Goal: Task Accomplishment & Management: Manage account settings

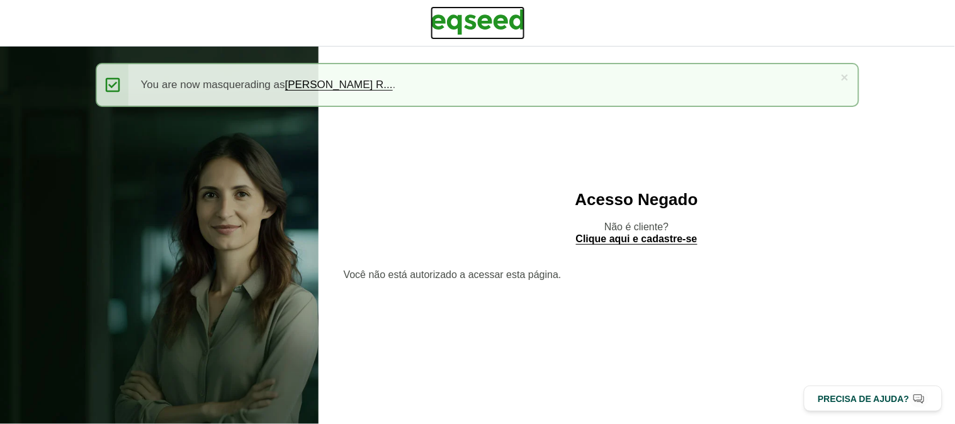
click at [461, 20] on img at bounding box center [477, 21] width 94 height 31
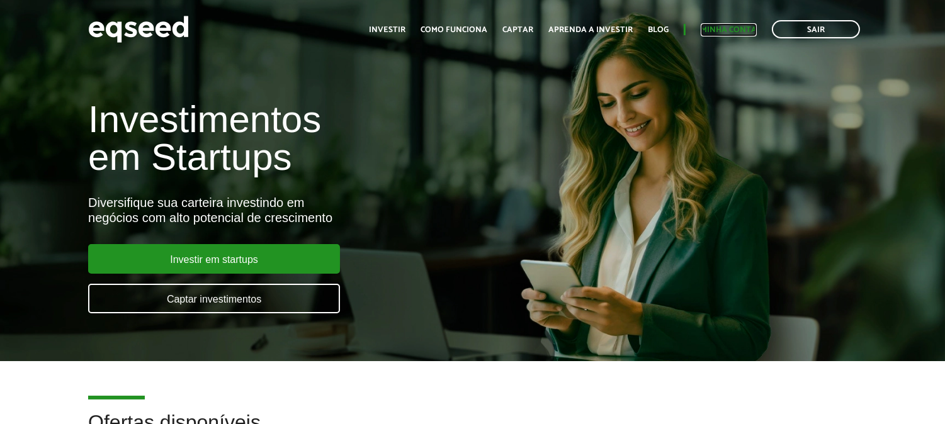
click at [716, 29] on link "Minha conta" at bounding box center [728, 30] width 56 height 8
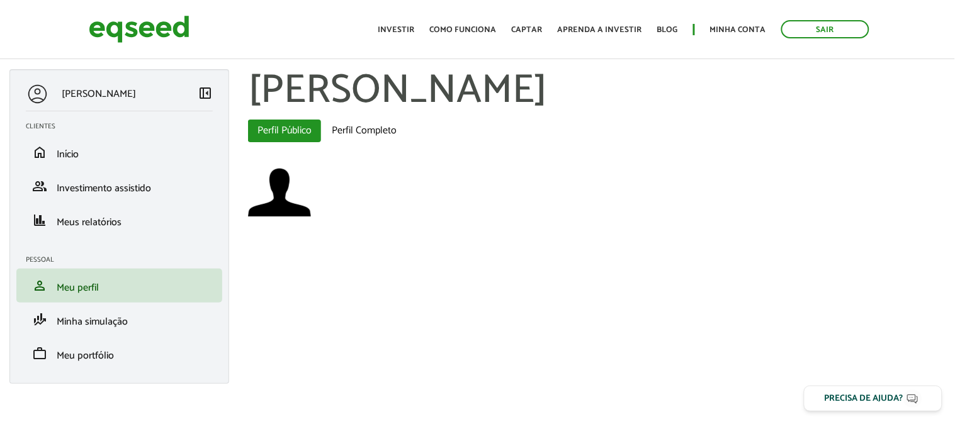
click at [0, 252] on aside "Rafael Bellas Rodrigues left_panel_close Clientes home Início group Investiment…" at bounding box center [119, 232] width 239 height 327
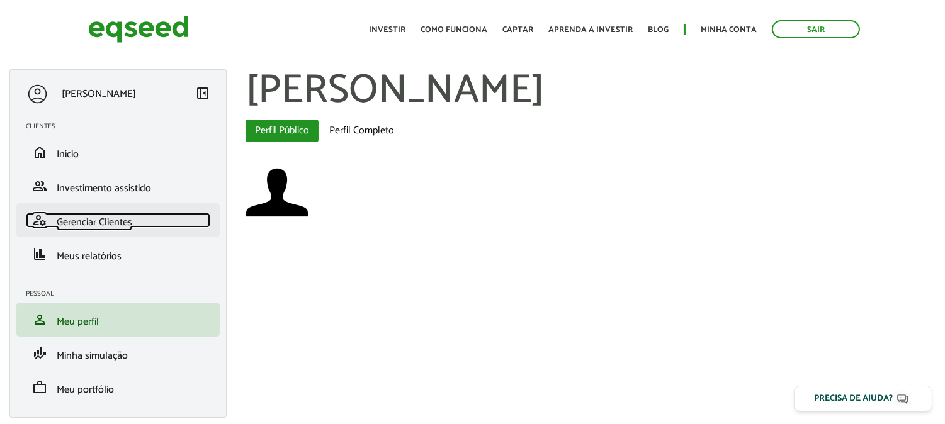
click at [108, 228] on span "Gerenciar Clientes" at bounding box center [95, 222] width 76 height 17
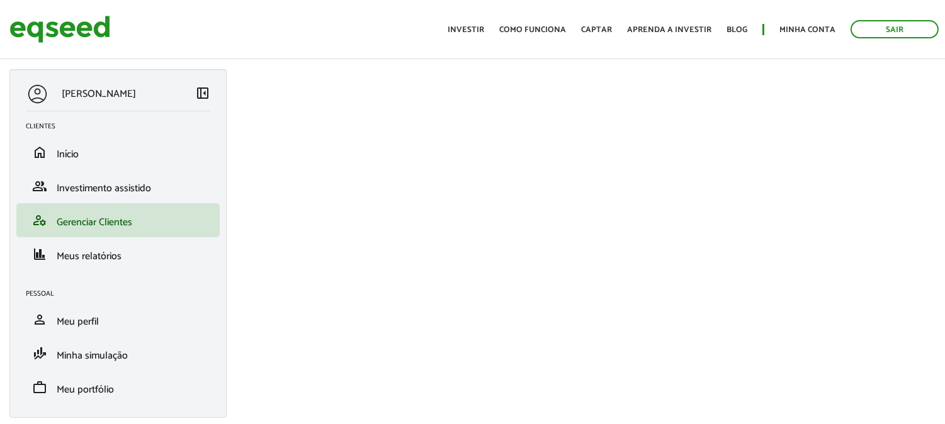
click at [191, 88] on div "[PERSON_NAME]" at bounding box center [110, 93] width 169 height 23
click at [196, 89] on span "left_panel_close" at bounding box center [202, 92] width 15 height 15
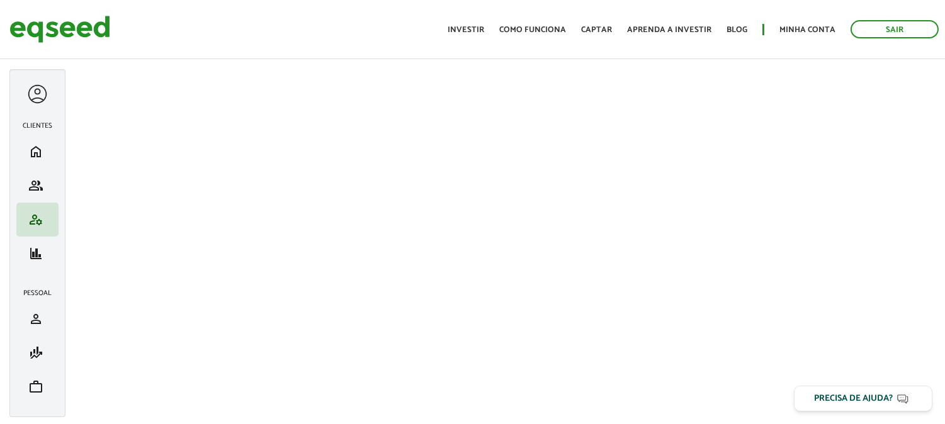
click at [317, 28] on div "Sair Toggle navigation Toggle navigation Início Investir Como funciona Captar A…" at bounding box center [472, 29] width 945 height 33
click at [35, 91] on div at bounding box center [37, 93] width 23 height 23
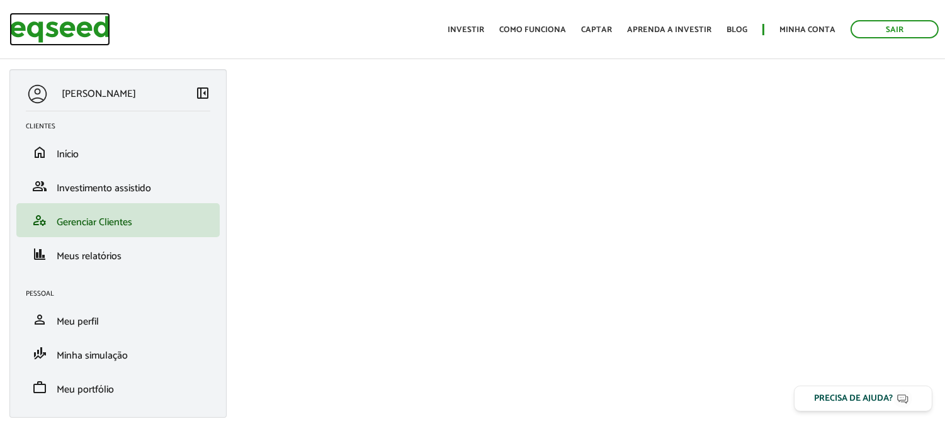
click at [65, 24] on img at bounding box center [59, 29] width 101 height 33
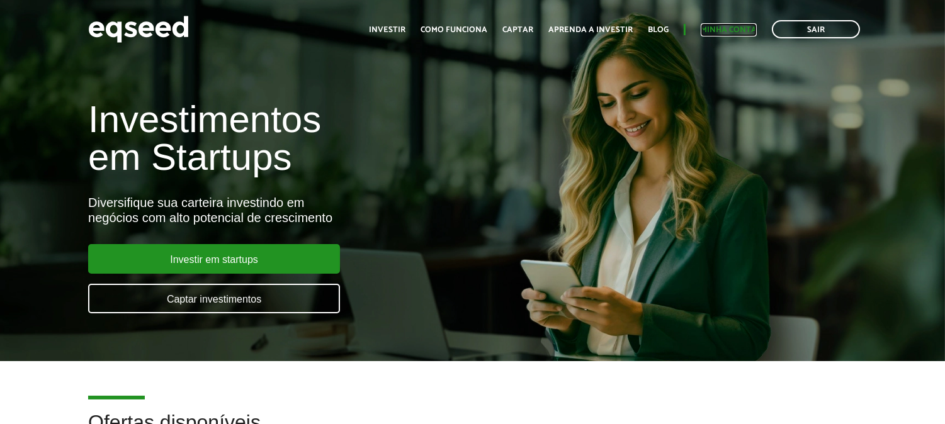
click at [733, 33] on link "Minha conta" at bounding box center [728, 30] width 56 height 8
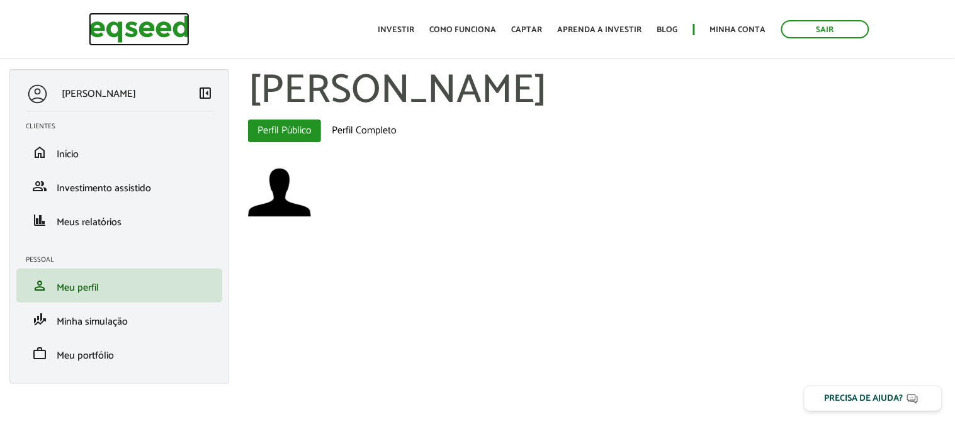
click at [116, 38] on img at bounding box center [139, 29] width 101 height 33
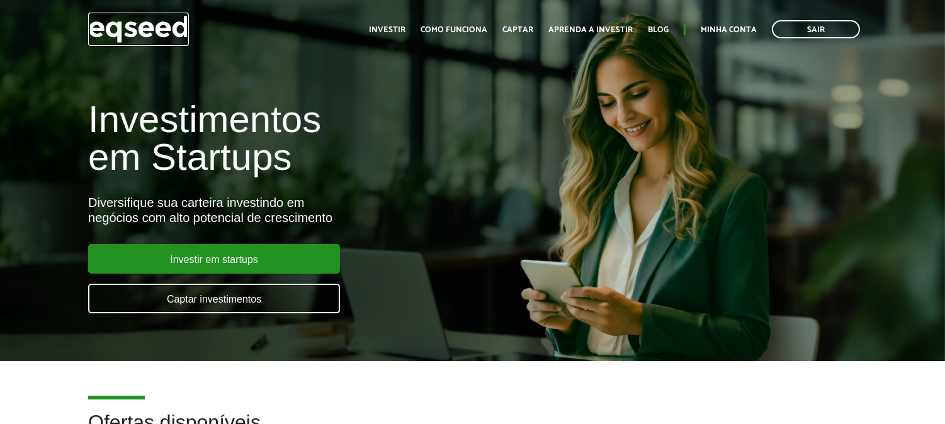
click at [116, 38] on img at bounding box center [138, 29] width 101 height 33
click at [132, 42] on img at bounding box center [138, 29] width 101 height 33
click at [713, 26] on link "Minha conta" at bounding box center [728, 30] width 56 height 8
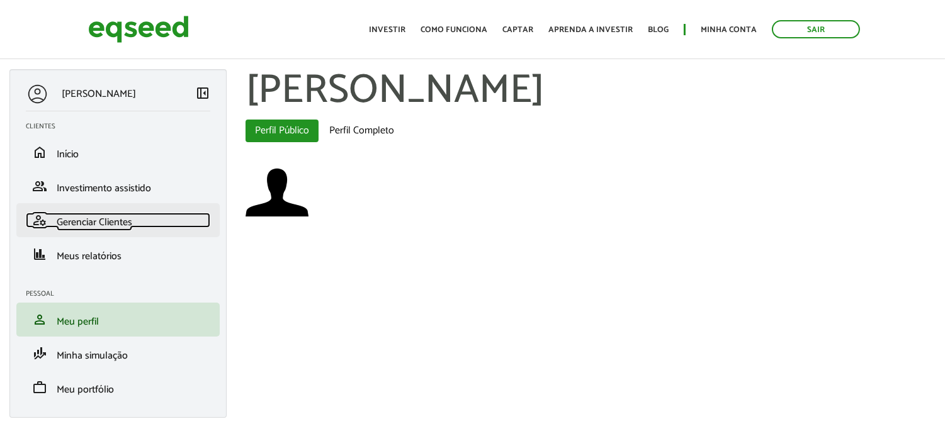
click at [116, 222] on span "Gerenciar Clientes" at bounding box center [95, 222] width 76 height 17
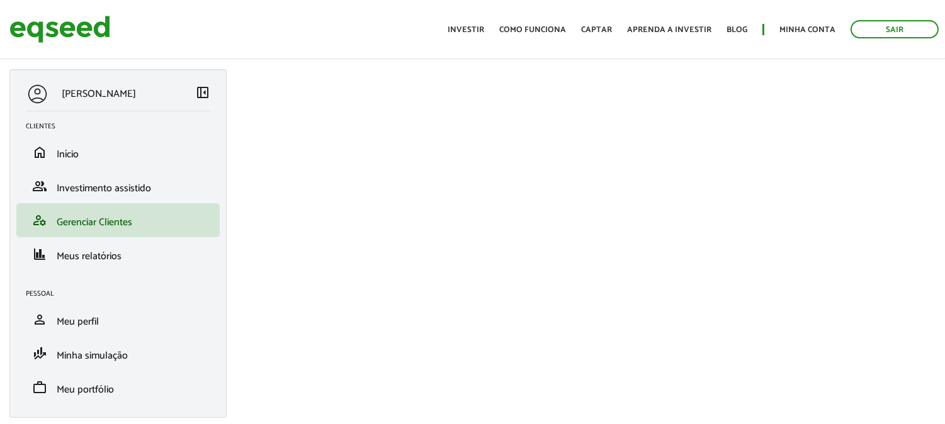
click at [203, 93] on span "left_panel_close" at bounding box center [202, 92] width 15 height 15
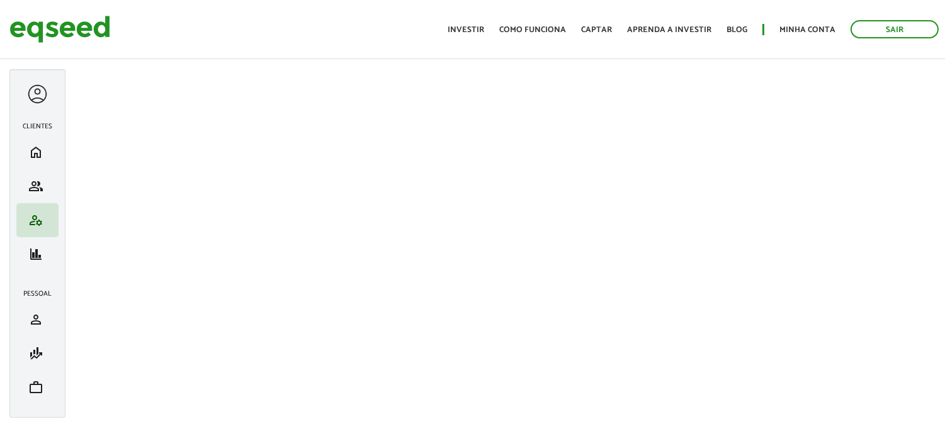
click at [41, 95] on div at bounding box center [37, 93] width 23 height 23
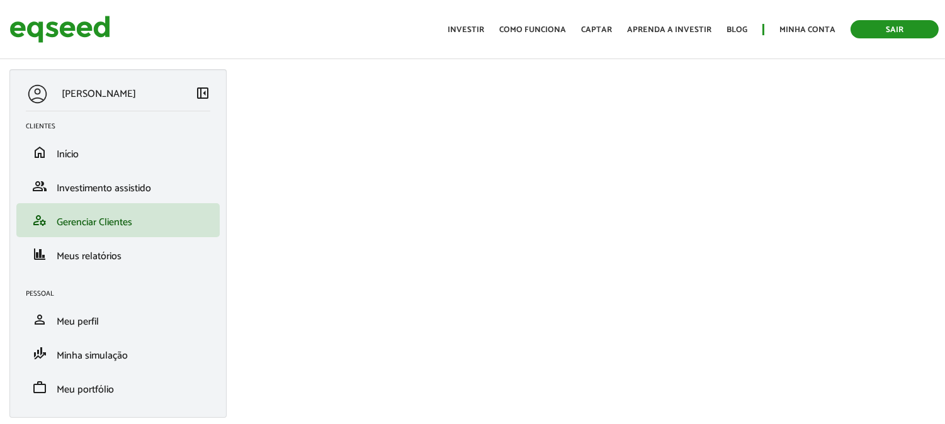
click at [910, 30] on link "Sair" at bounding box center [894, 29] width 88 height 18
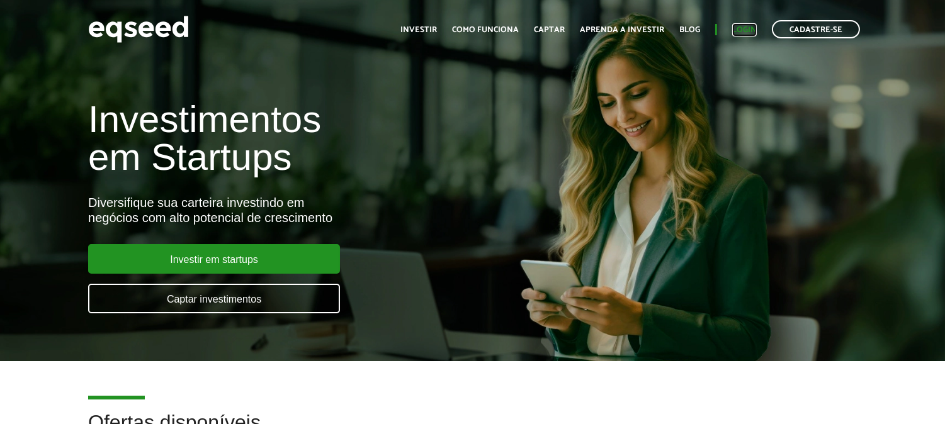
click at [750, 28] on link "Login" at bounding box center [744, 30] width 25 height 8
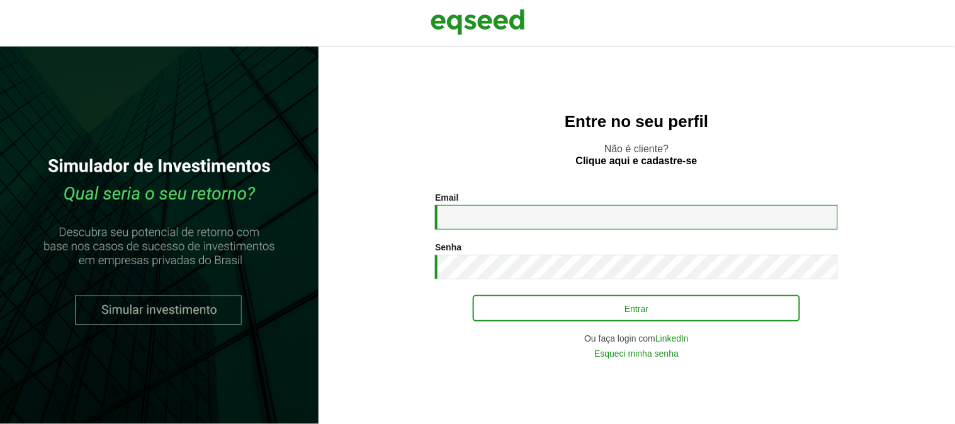
type input "**********"
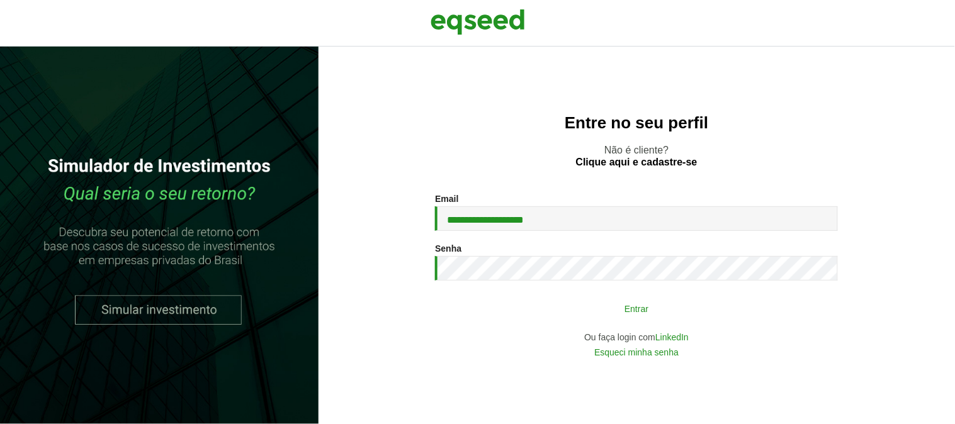
click at [587, 309] on button "Entrar" at bounding box center [636, 308] width 327 height 24
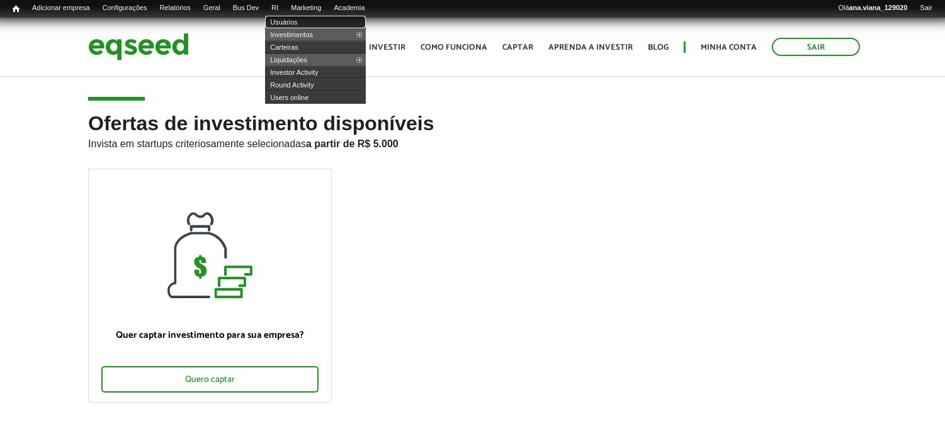
click at [298, 20] on link "Usuários" at bounding box center [315, 22] width 101 height 13
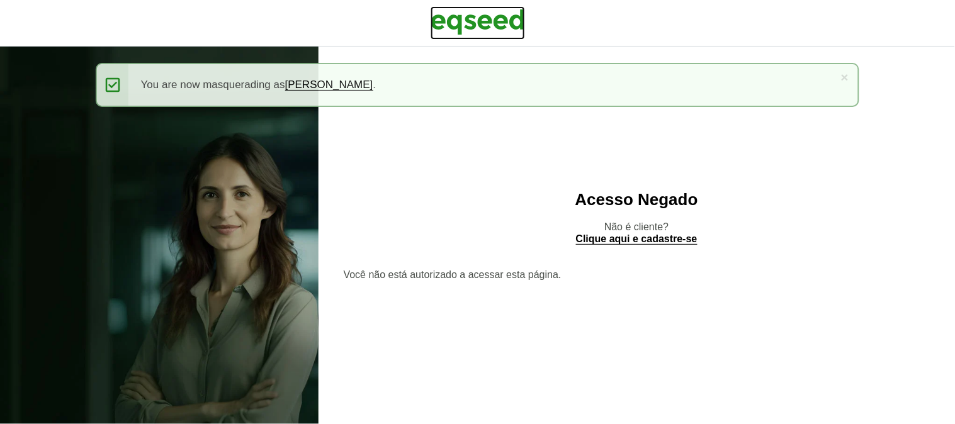
click at [492, 30] on img at bounding box center [477, 21] width 94 height 31
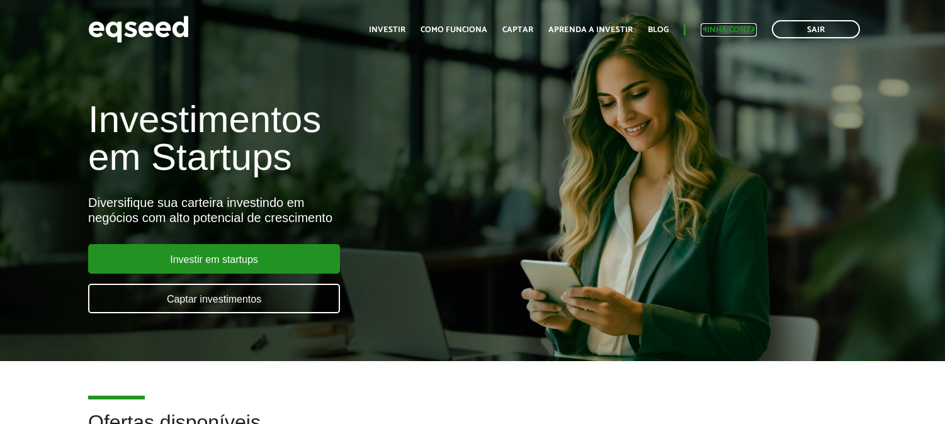
click at [714, 26] on link "Minha conta" at bounding box center [728, 30] width 56 height 8
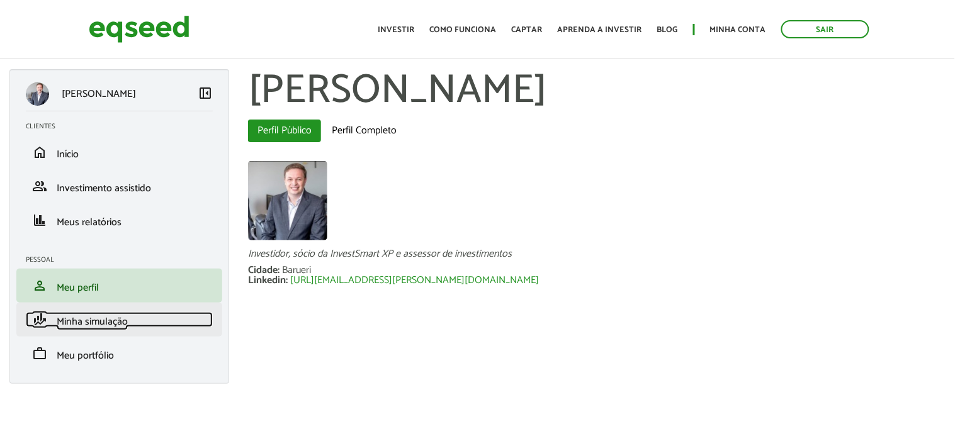
click at [121, 316] on span "Minha simulação" at bounding box center [92, 321] width 71 height 17
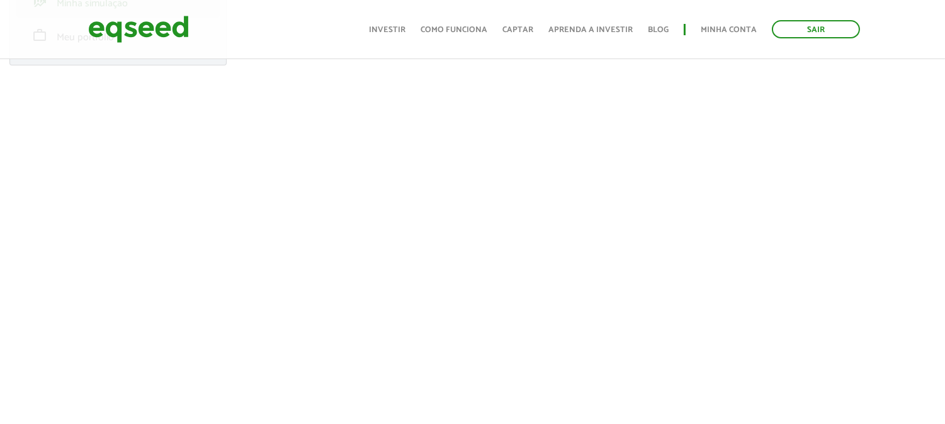
scroll to position [378, 0]
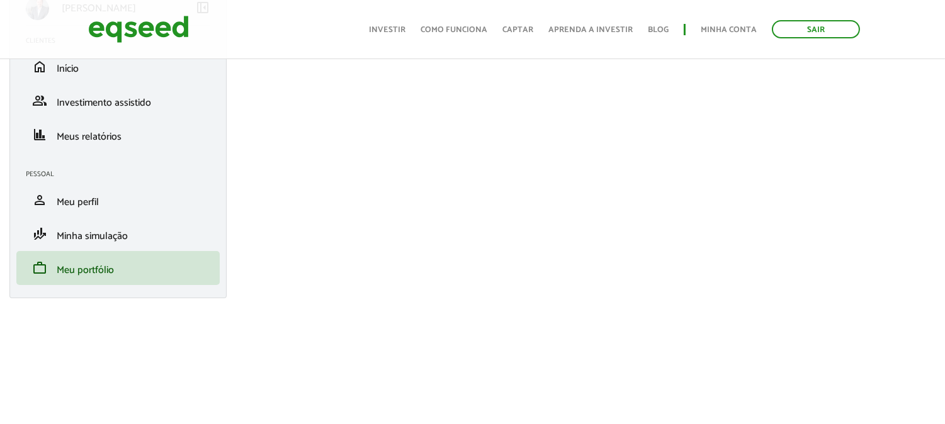
scroll to position [210, 0]
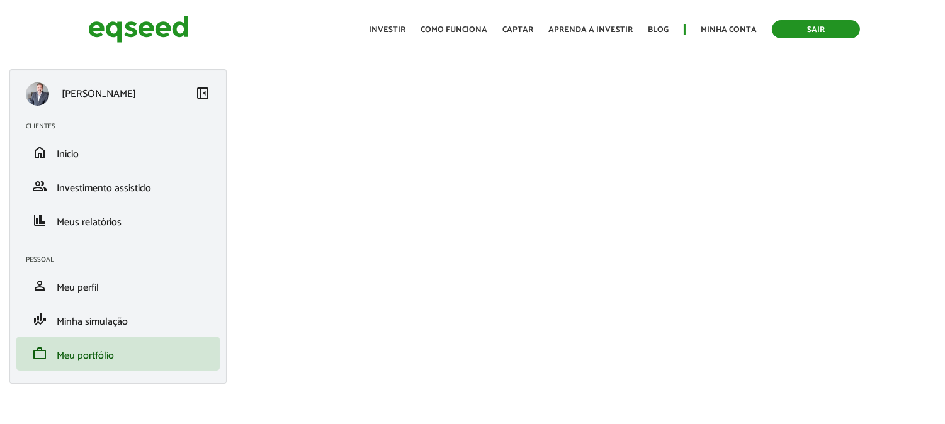
click at [825, 27] on link "Sair" at bounding box center [816, 29] width 88 height 18
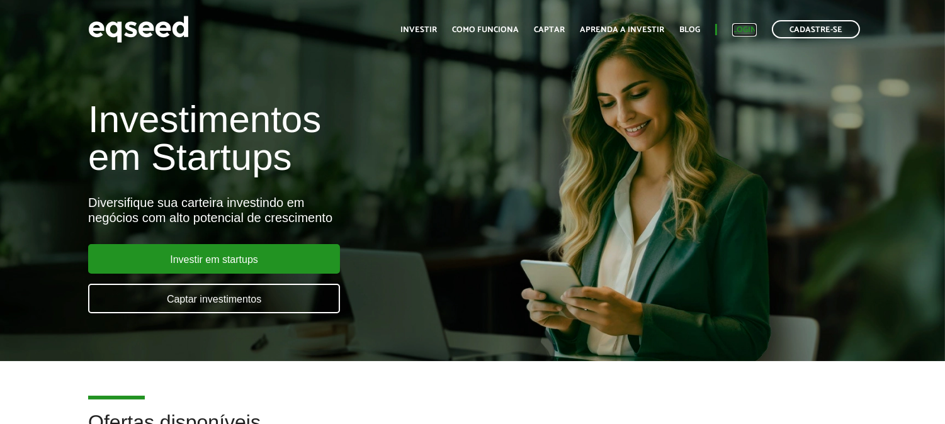
click at [750, 26] on link "Login" at bounding box center [744, 30] width 25 height 8
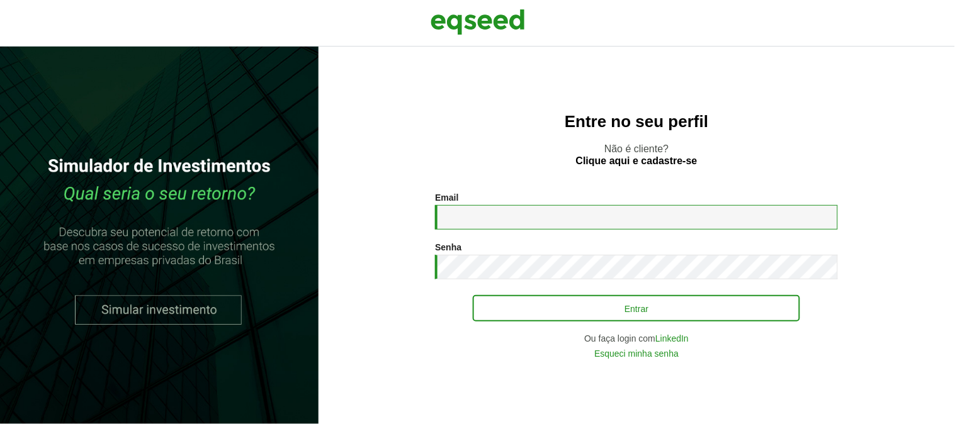
type input "**********"
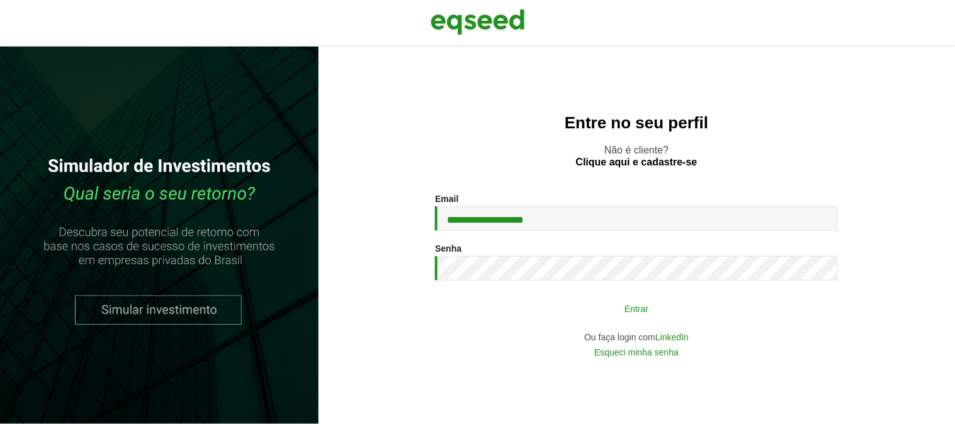
click at [643, 316] on button "Entrar" at bounding box center [636, 308] width 327 height 24
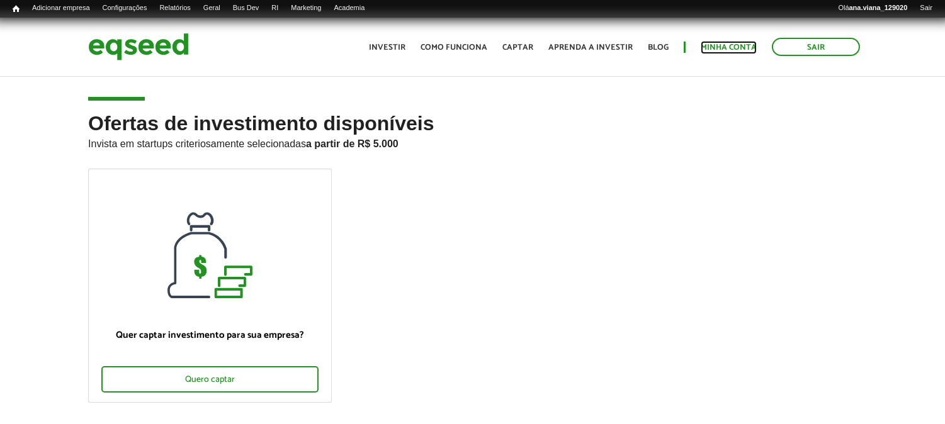
click at [725, 52] on link "Minha conta" at bounding box center [728, 47] width 56 height 8
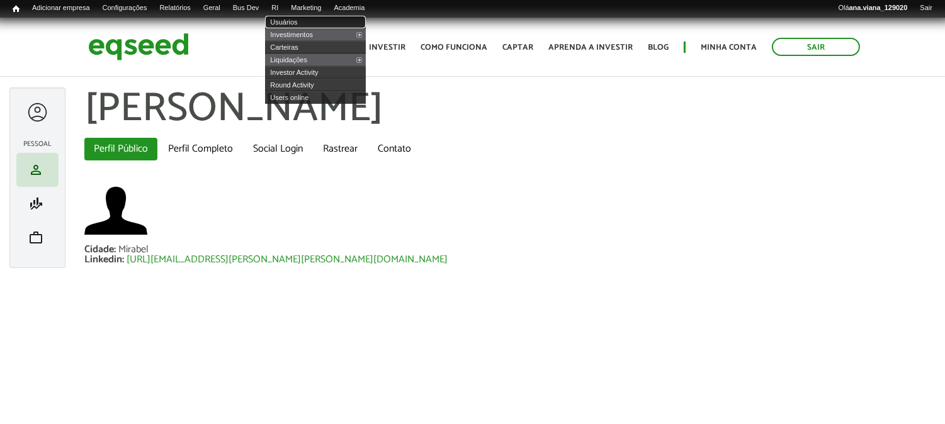
click at [312, 21] on link "Usuários" at bounding box center [315, 22] width 101 height 13
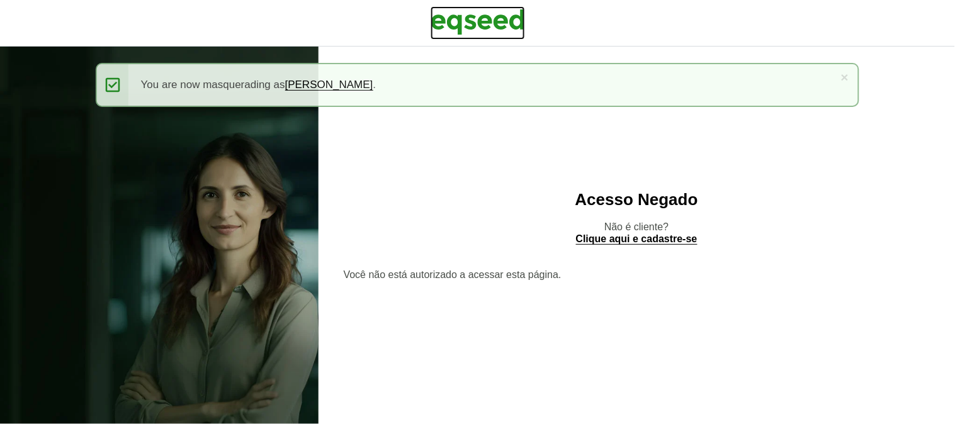
click at [479, 26] on img at bounding box center [477, 21] width 94 height 31
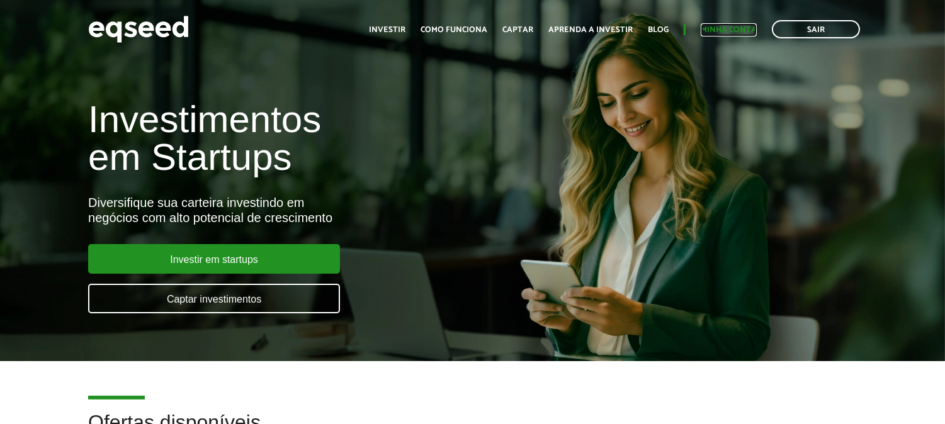
click at [743, 29] on link "Minha conta" at bounding box center [728, 30] width 56 height 8
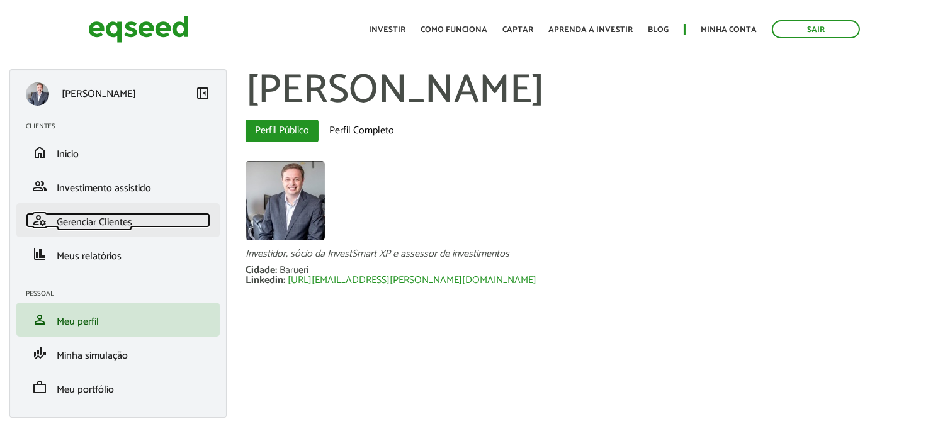
click at [116, 227] on span "Gerenciar Clientes" at bounding box center [95, 222] width 76 height 17
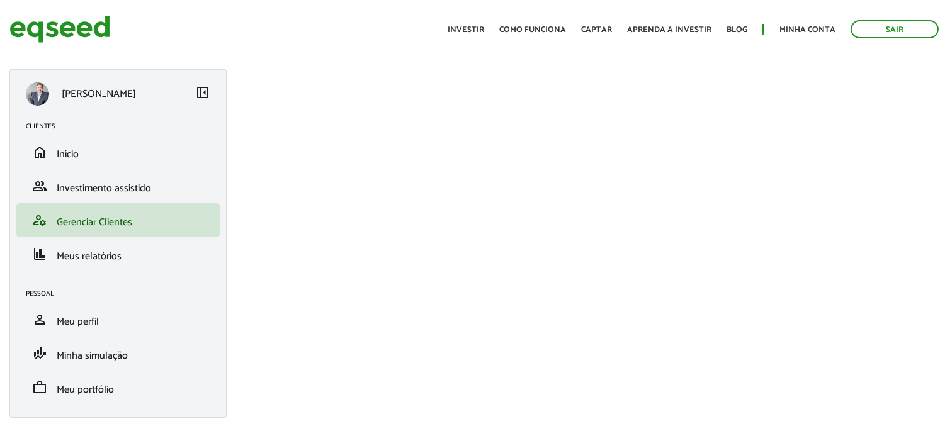
click at [198, 94] on span "left_panel_close" at bounding box center [202, 92] width 15 height 15
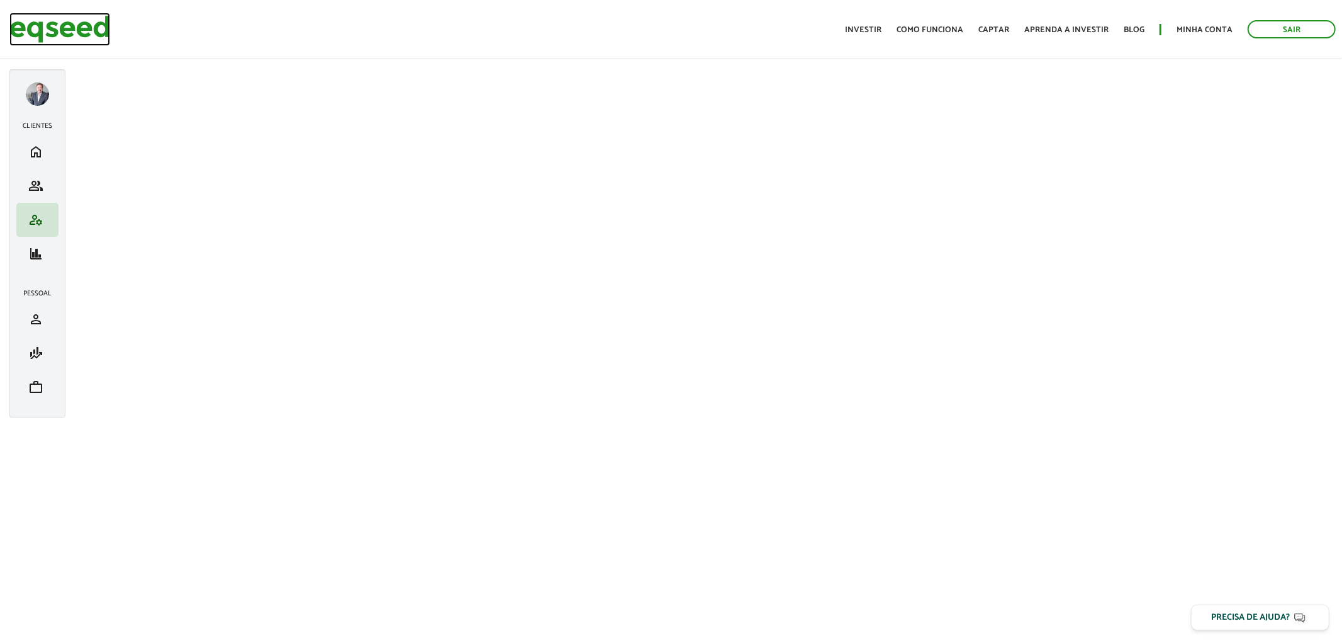
click at [42, 30] on img at bounding box center [59, 29] width 101 height 33
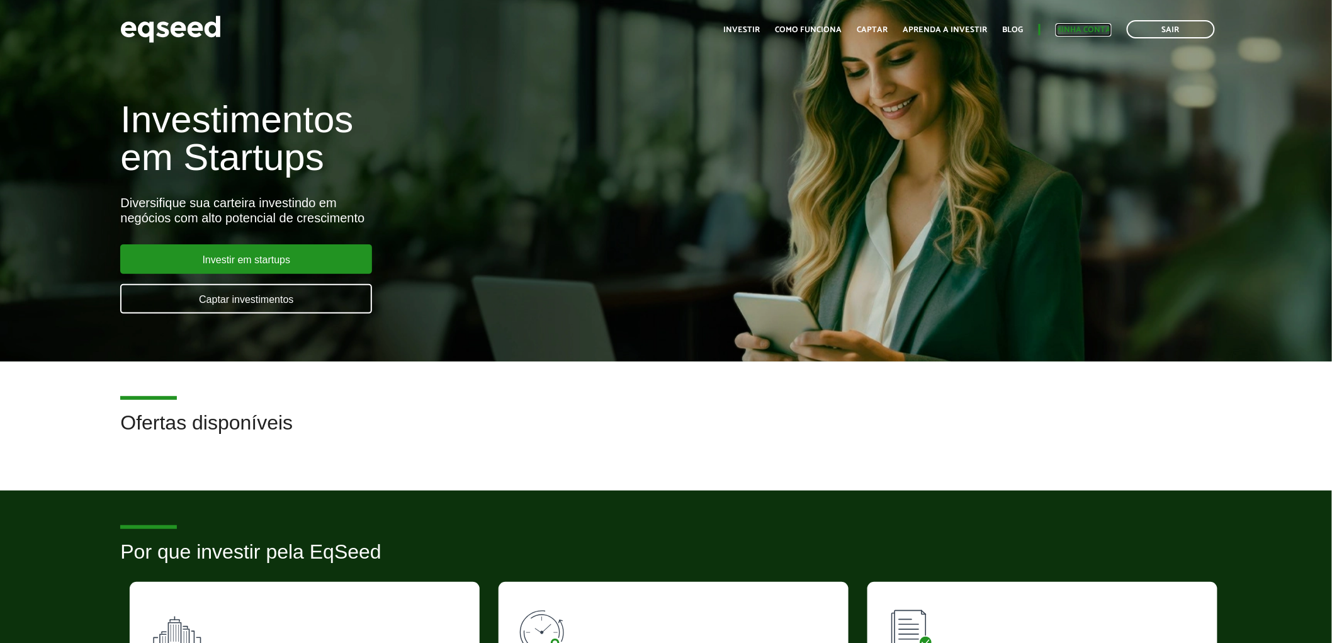
click at [1084, 30] on link "Minha conta" at bounding box center [1083, 30] width 56 height 8
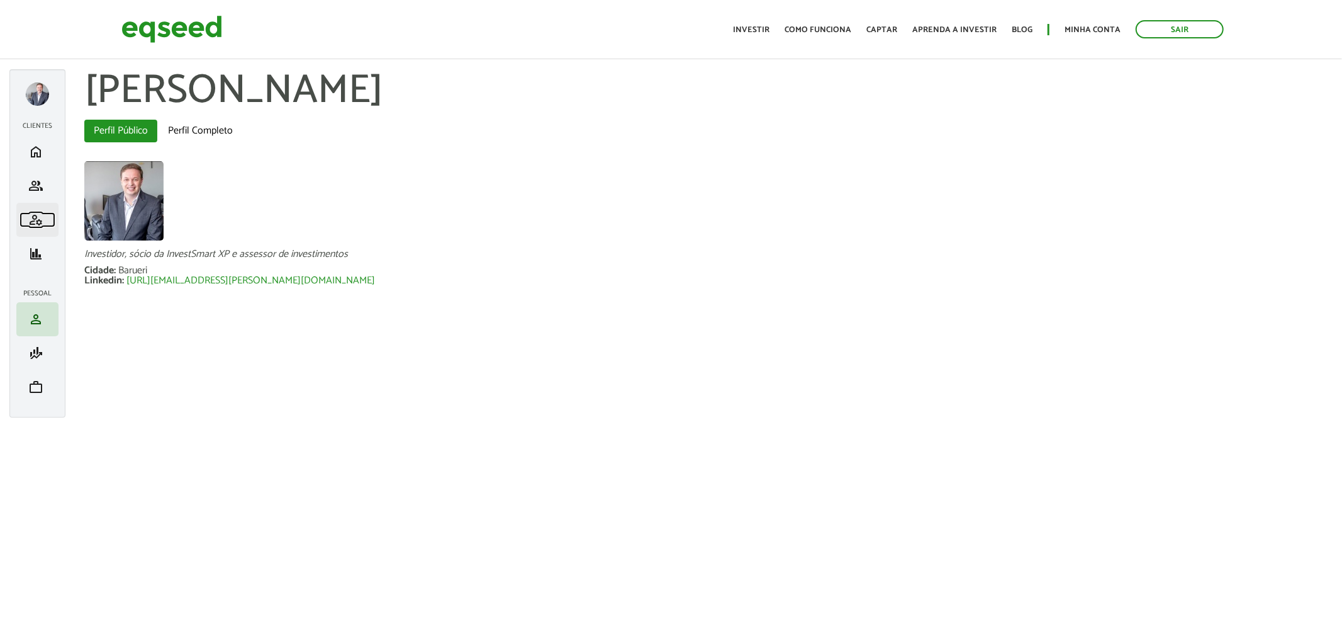
click at [36, 221] on span "manage_accounts" at bounding box center [35, 219] width 15 height 15
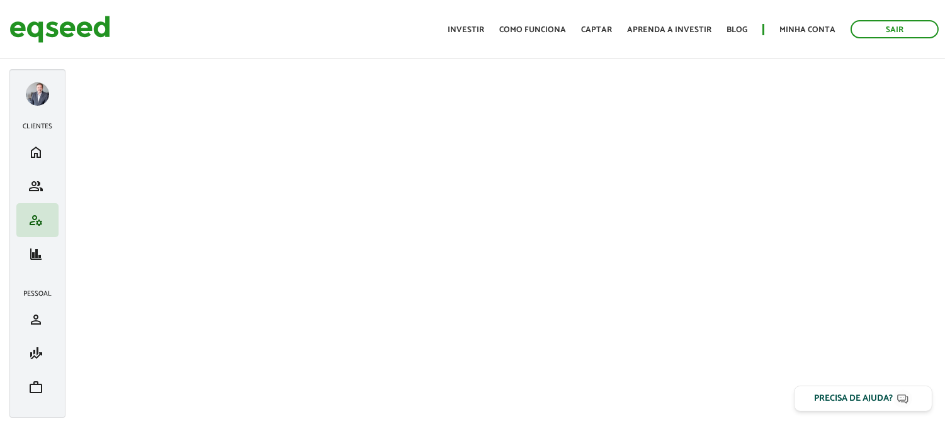
click at [46, 95] on div at bounding box center [37, 93] width 23 height 23
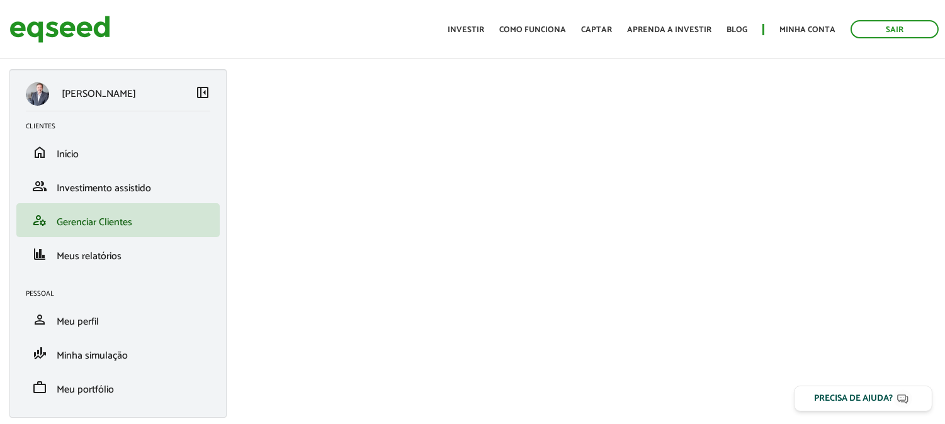
click at [201, 93] on span "left_panel_close" at bounding box center [202, 92] width 15 height 15
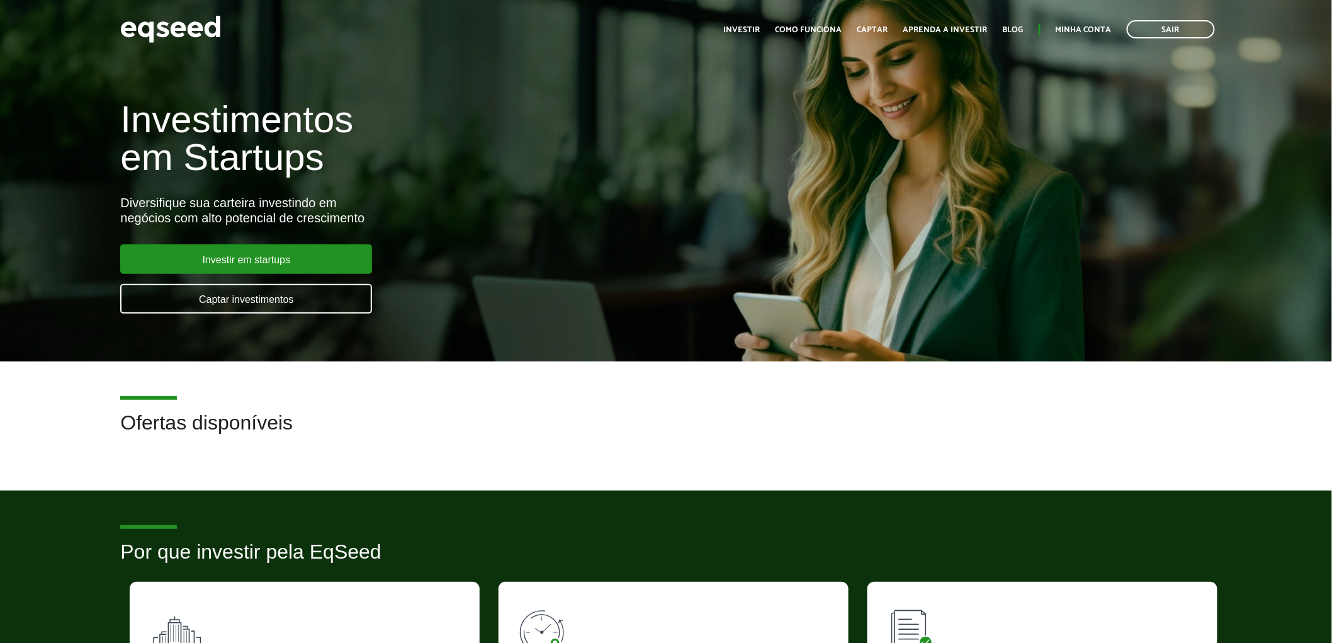
click at [1074, 21] on ul "Início Investir Como funciona Captar Aprenda a investir Blog Minha conta Sair" at bounding box center [968, 29] width 503 height 18
click at [1077, 33] on link "Minha conta" at bounding box center [1083, 30] width 56 height 8
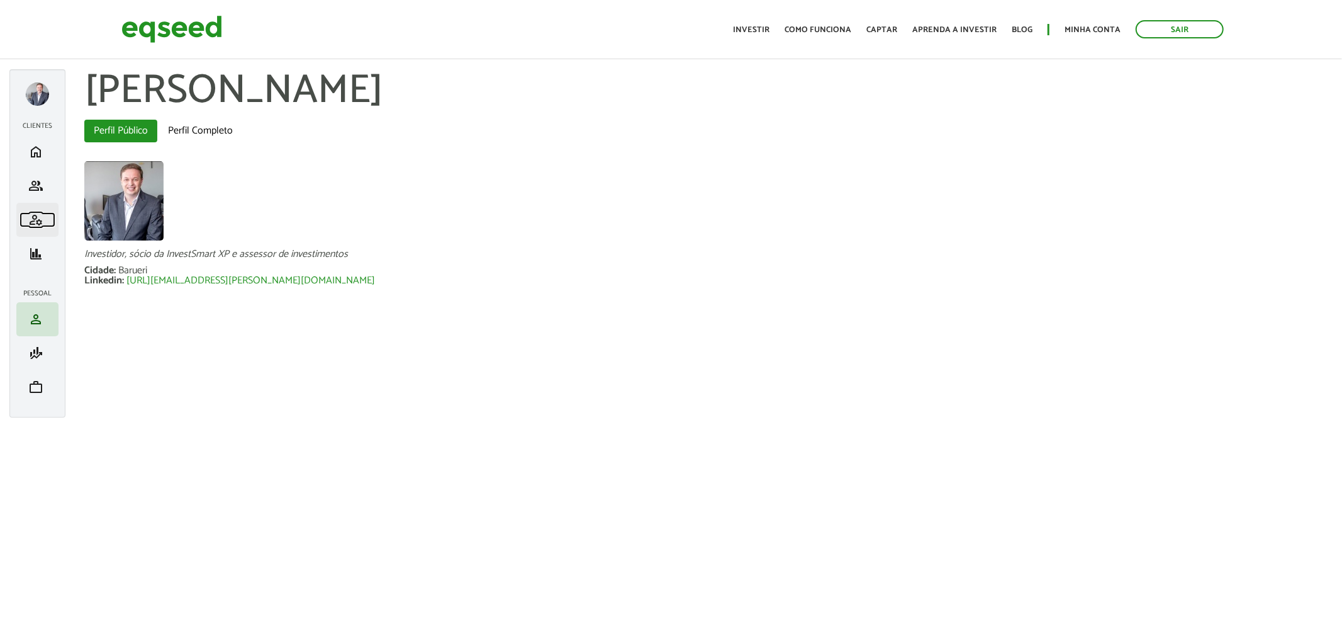
click at [32, 218] on span "manage_accounts" at bounding box center [35, 219] width 15 height 15
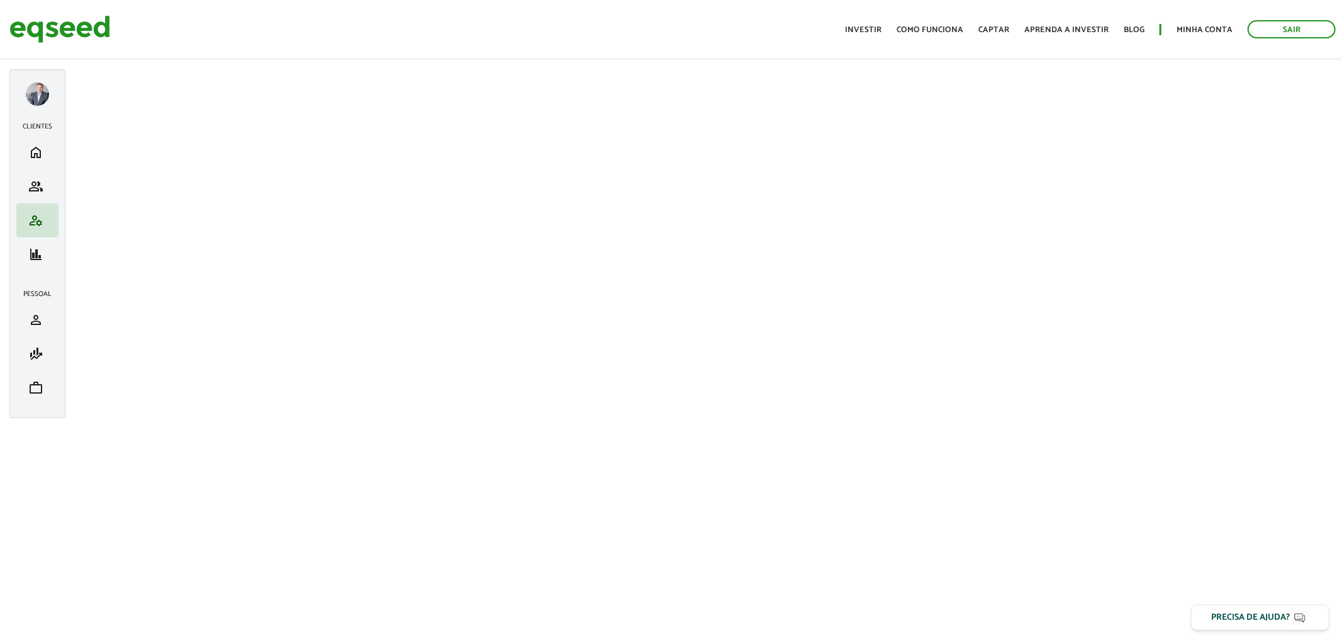
click at [45, 91] on div at bounding box center [37, 93] width 23 height 23
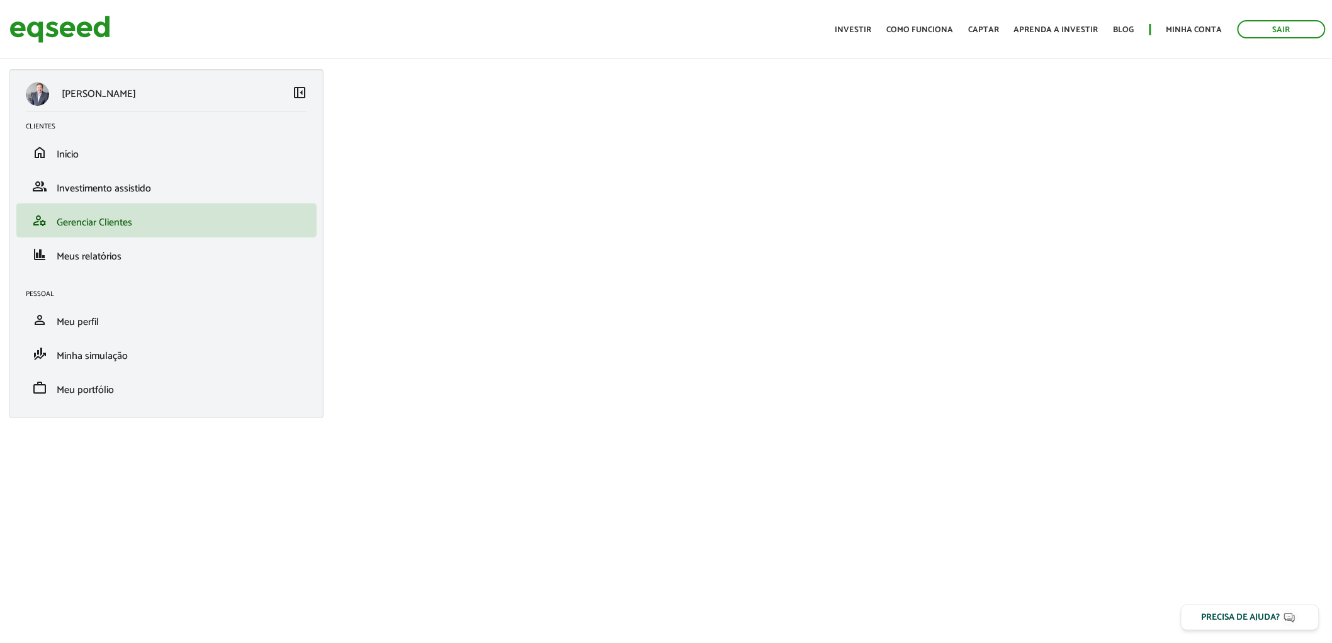
click at [298, 89] on span "left_panel_close" at bounding box center [299, 92] width 15 height 15
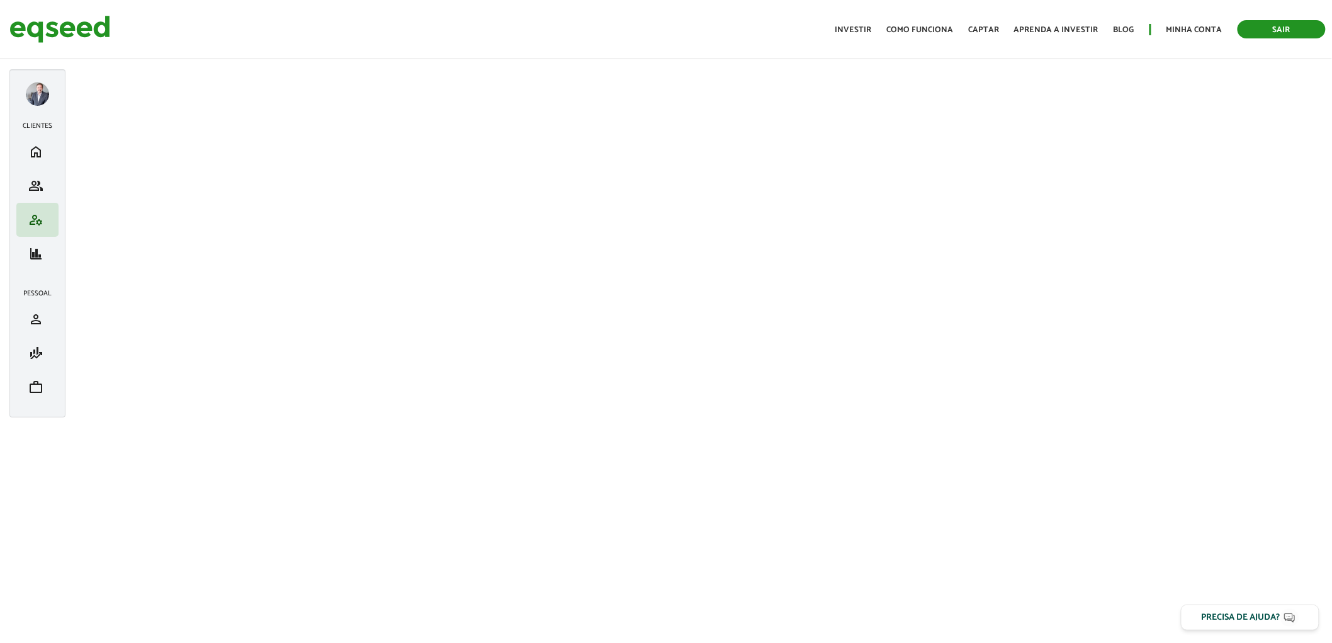
click at [1274, 28] on link "Sair" at bounding box center [1281, 29] width 88 height 18
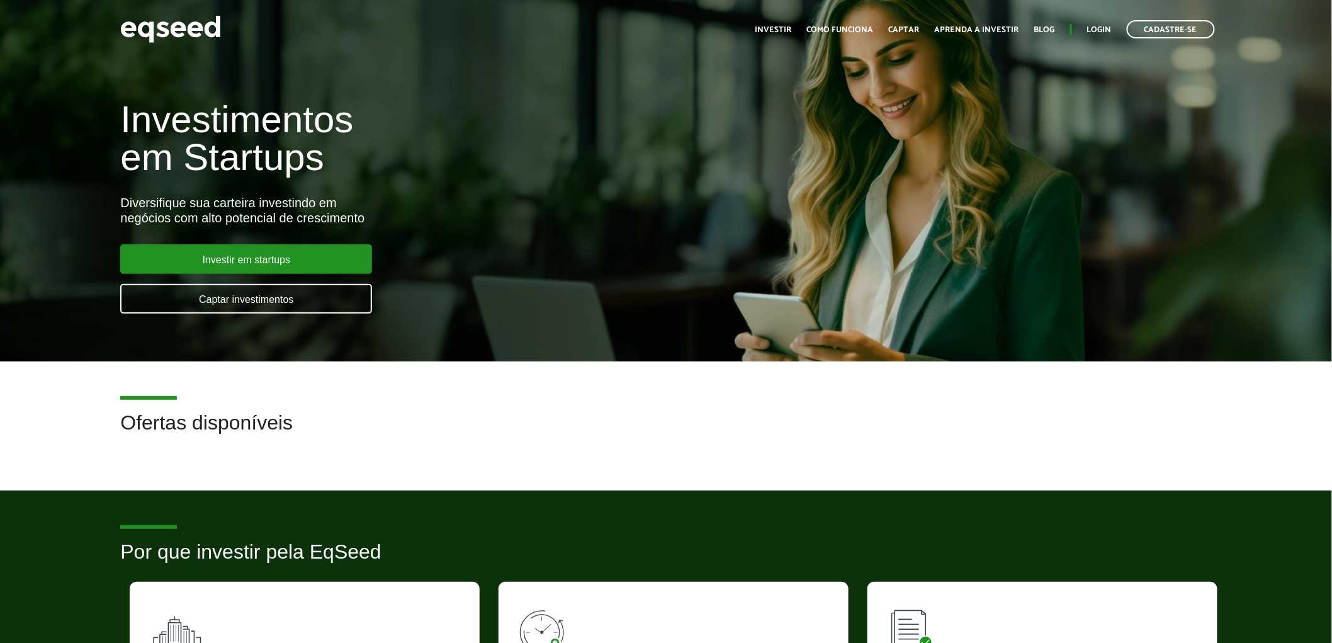
click at [1094, 22] on ul "Início Investir Como funciona Captar Aprenda a investir Blog Login Cadastre-se" at bounding box center [985, 29] width 472 height 18
click at [1098, 26] on link "Login" at bounding box center [1099, 30] width 25 height 8
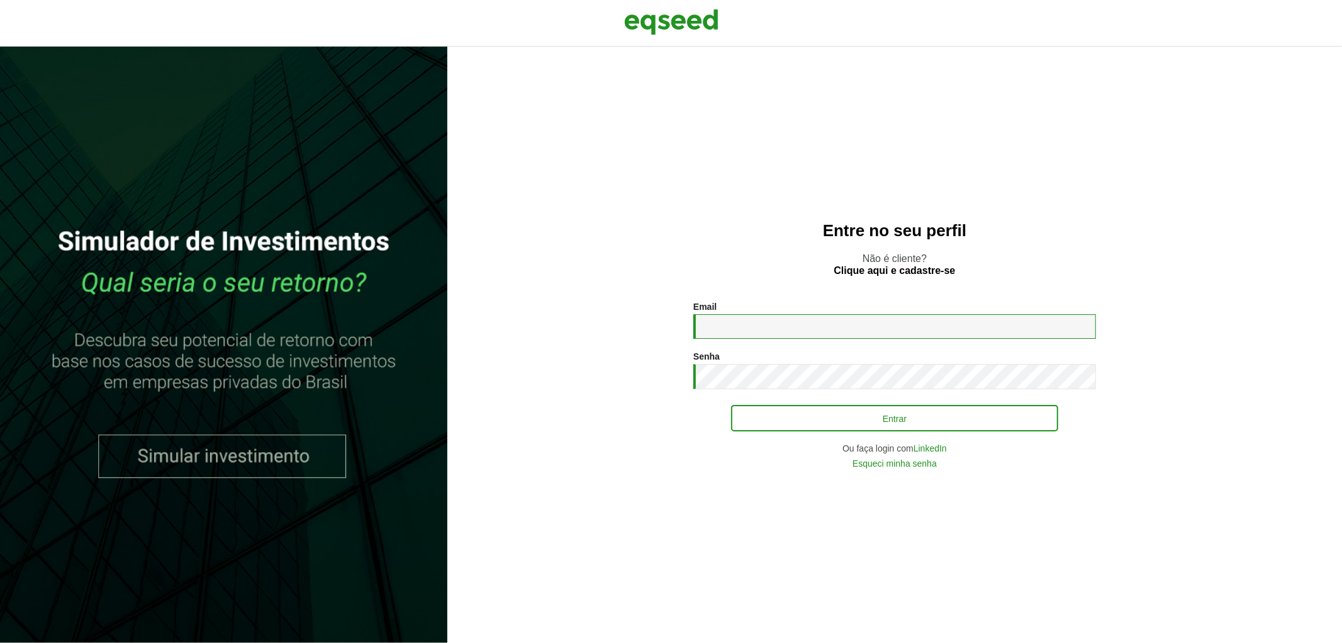
type input "**********"
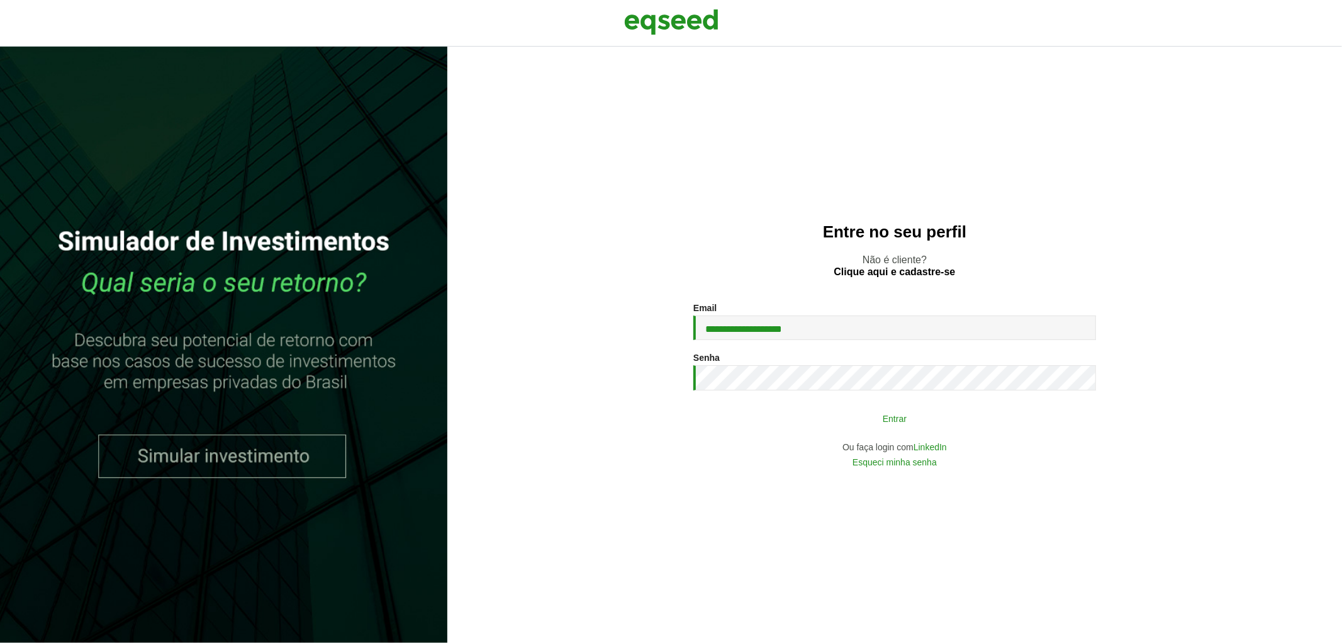
click at [905, 415] on button "Entrar" at bounding box center [894, 418] width 327 height 24
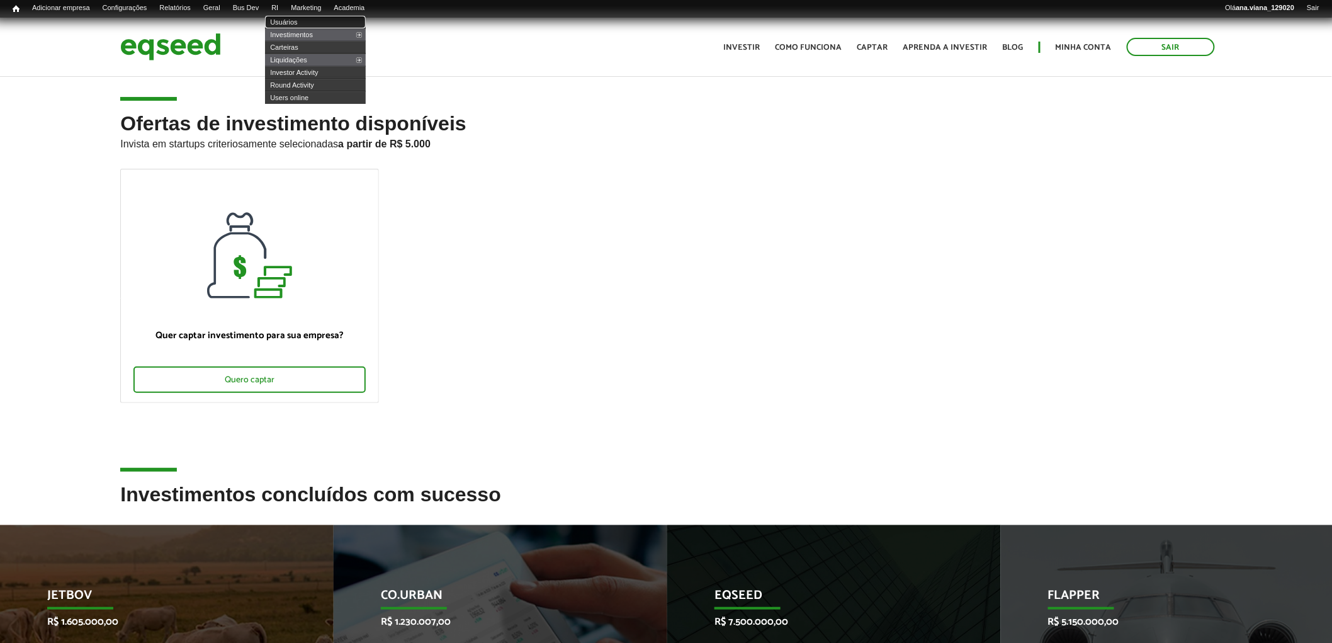
click at [299, 22] on link "Usuários" at bounding box center [315, 22] width 101 height 13
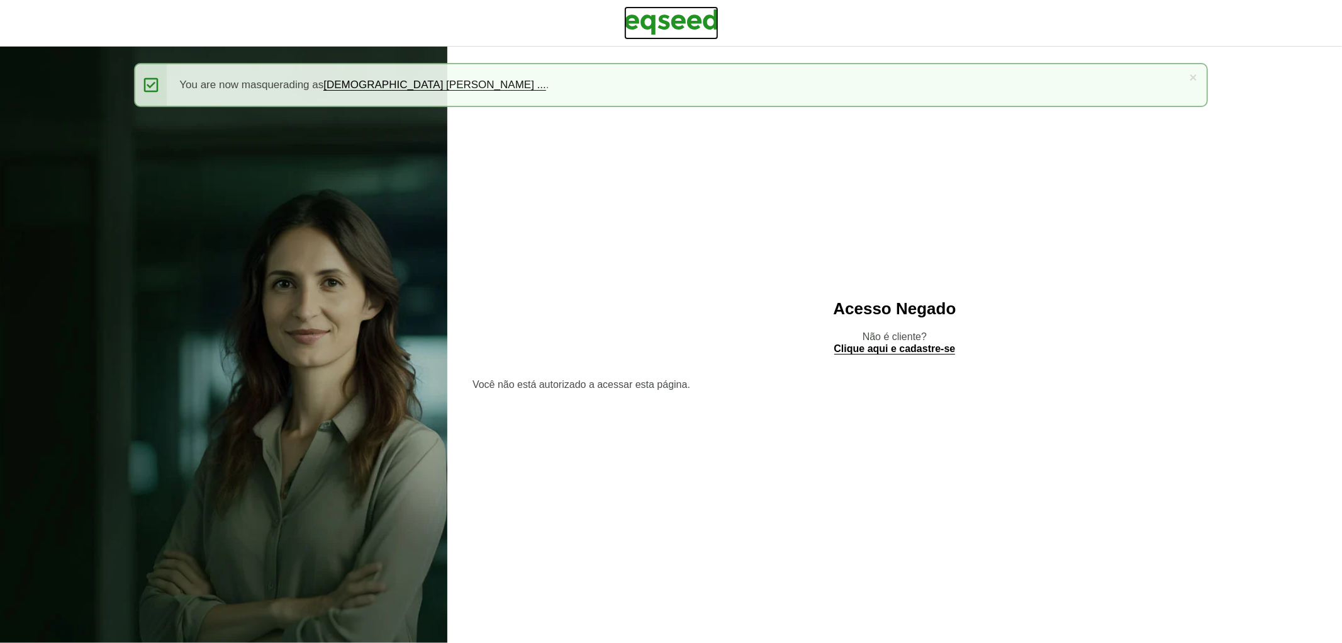
click at [700, 27] on img at bounding box center [671, 21] width 94 height 31
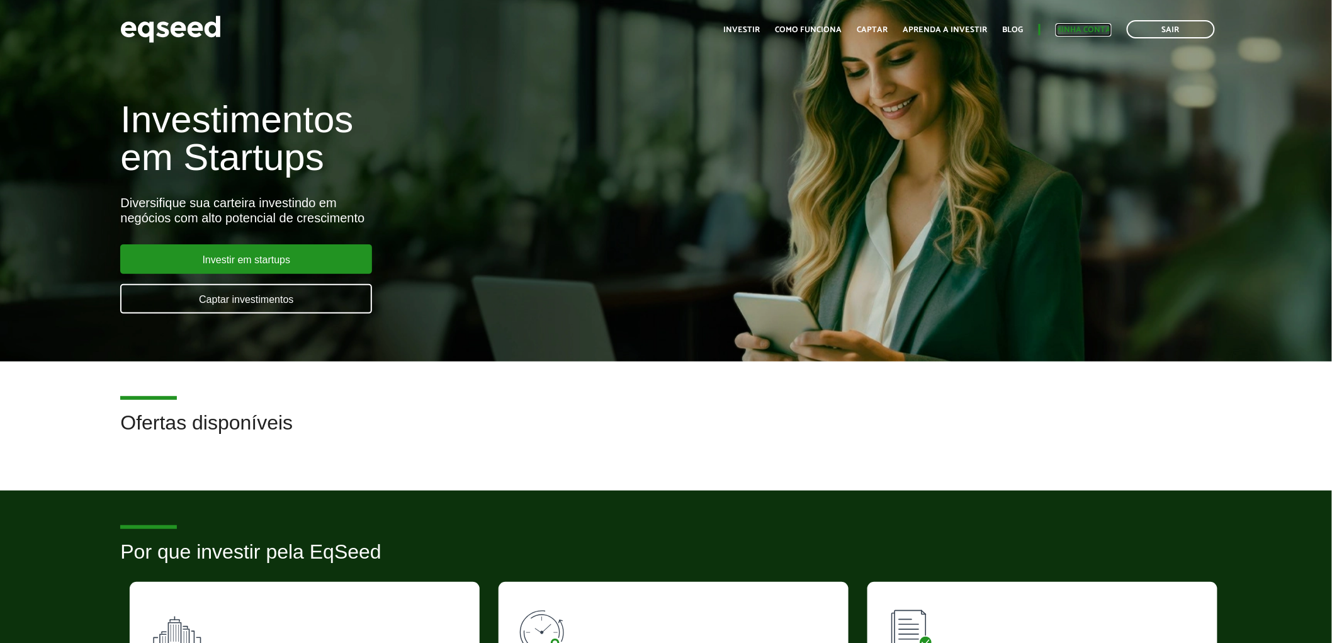
click at [1087, 26] on link "Minha conta" at bounding box center [1083, 30] width 56 height 8
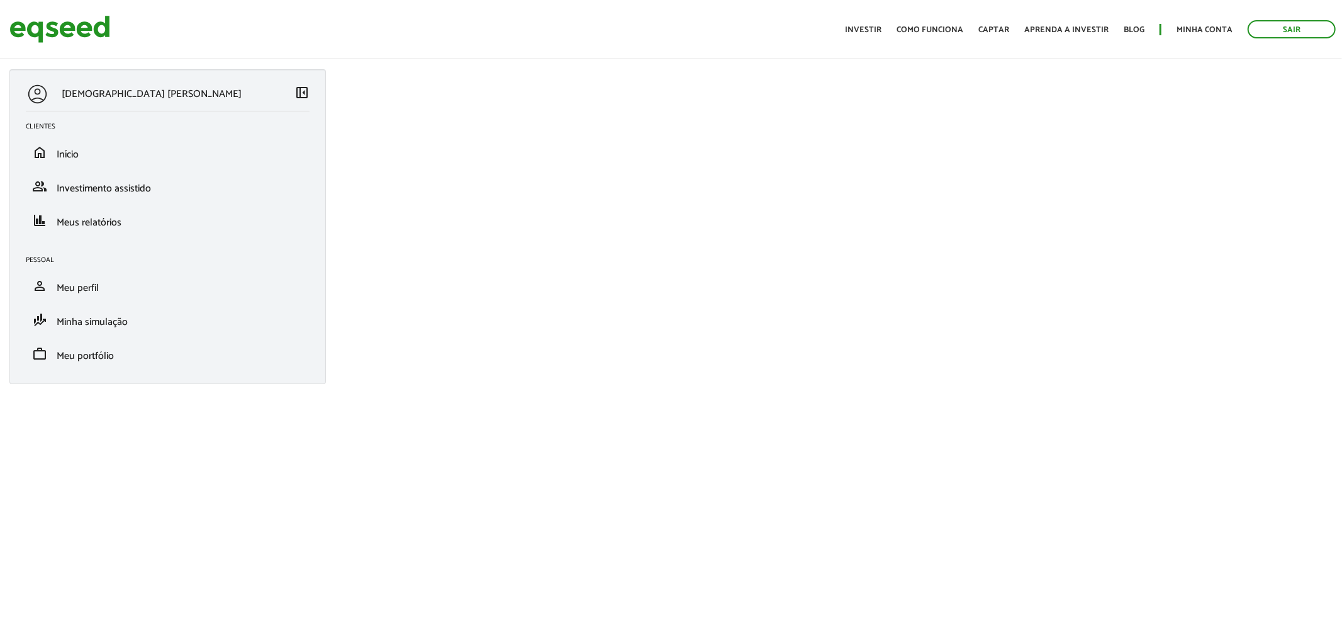
click at [303, 91] on span "left_panel_close" at bounding box center [302, 92] width 15 height 15
